Goal: Transaction & Acquisition: Purchase product/service

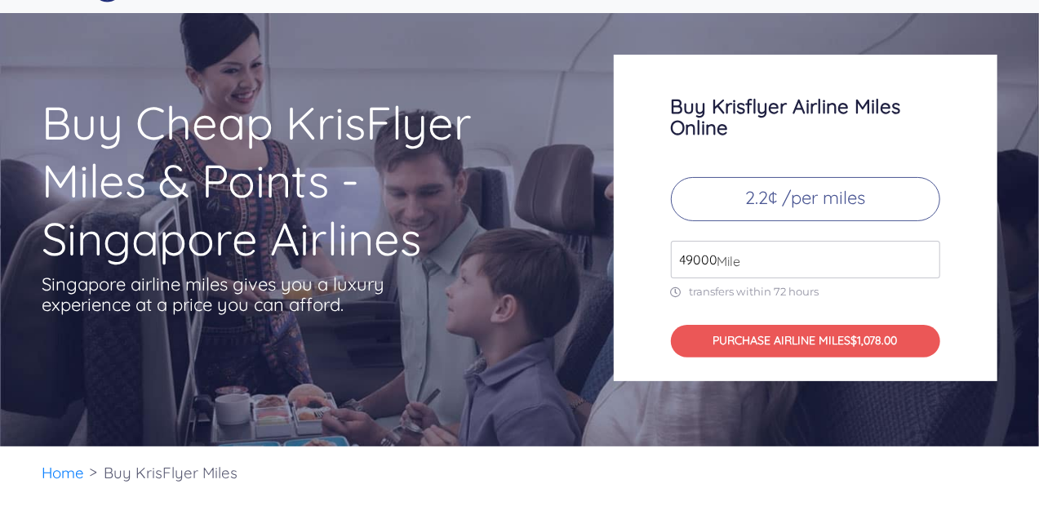
scroll to position [50, 0]
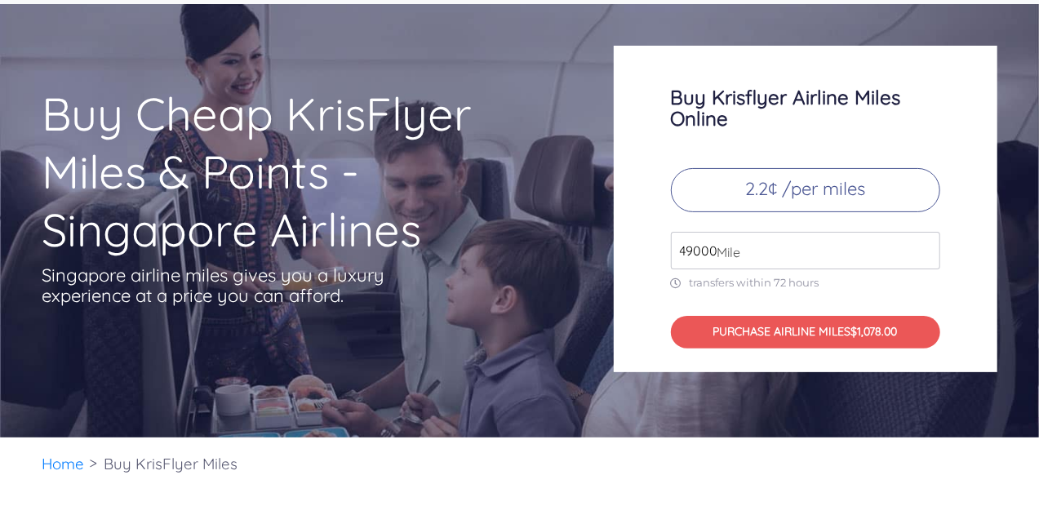
click at [751, 249] on input "49000" at bounding box center [805, 251] width 269 height 38
click at [721, 252] on span "Mile" at bounding box center [724, 252] width 32 height 20
drag, startPoint x: 701, startPoint y: 255, endPoint x: 708, endPoint y: 246, distance: 12.2
click at [708, 246] on div "4900 Mile" at bounding box center [805, 251] width 269 height 38
click at [708, 246] on span "Mile" at bounding box center [724, 252] width 32 height 20
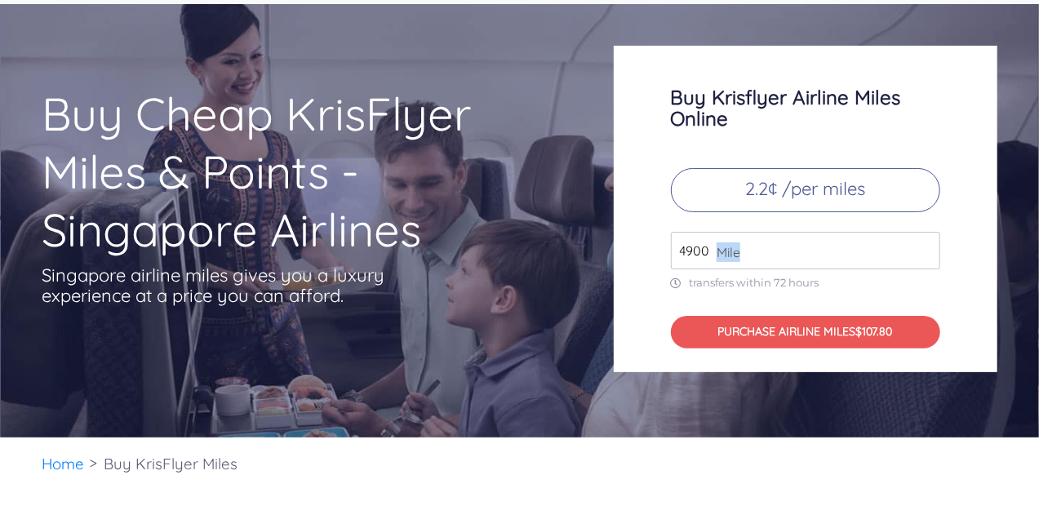
click at [708, 246] on span "Mile" at bounding box center [724, 252] width 32 height 20
click at [736, 251] on span "Mile" at bounding box center [724, 252] width 32 height 20
drag, startPoint x: 710, startPoint y: 254, endPoint x: 708, endPoint y: 242, distance: 11.7
click at [708, 242] on div "4900 Mile" at bounding box center [805, 251] width 269 height 38
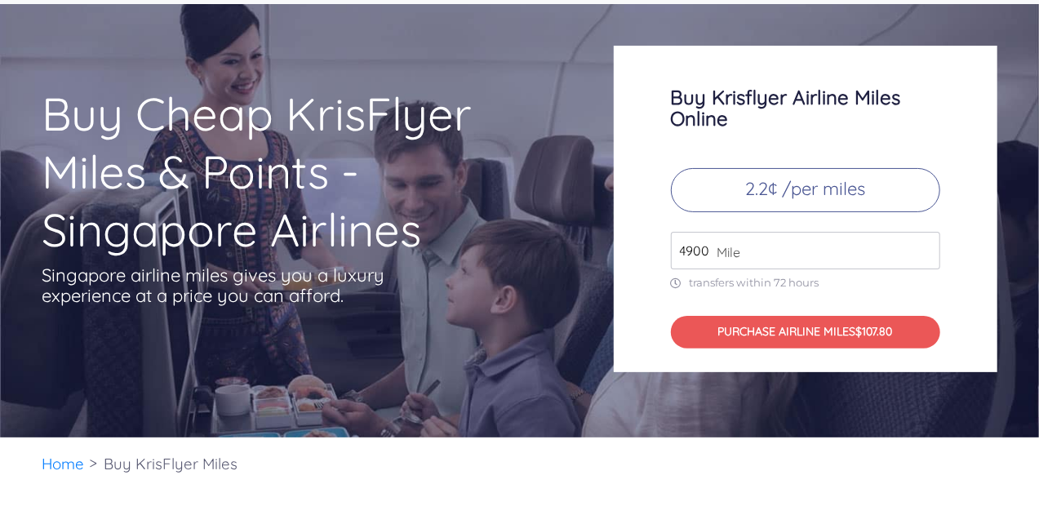
click at [708, 242] on input "4900" at bounding box center [805, 251] width 269 height 38
type input "4"
type input "1"
click at [699, 250] on input "60000" at bounding box center [805, 251] width 269 height 38
click at [694, 251] on input "60000" at bounding box center [805, 251] width 269 height 38
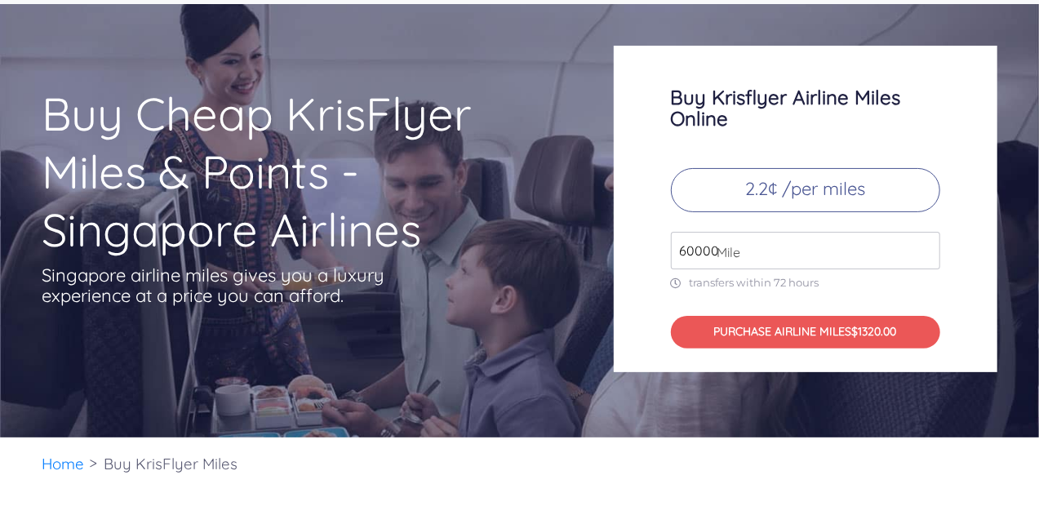
type input "60000"
